Goal: Find specific page/section: Find specific page/section

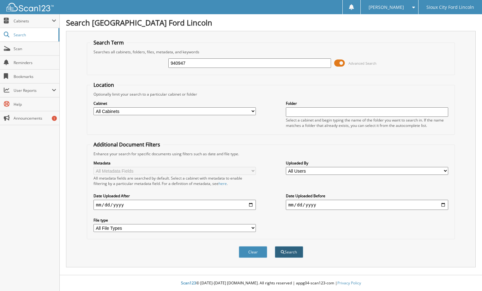
type input "940947"
click at [298, 255] on button "Search" at bounding box center [289, 252] width 28 height 12
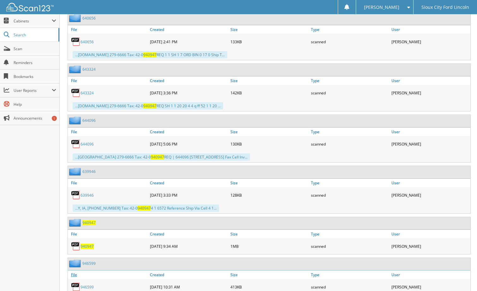
scroll to position [1232, 0]
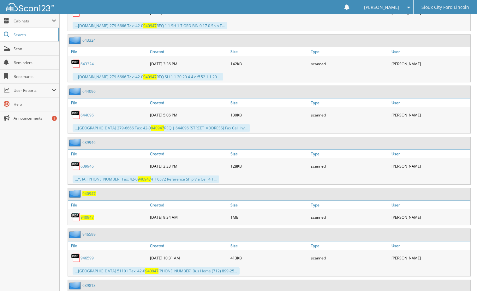
click at [92, 218] on span "940947" at bounding box center [87, 217] width 13 height 5
